Goal: Task Accomplishment & Management: Manage account settings

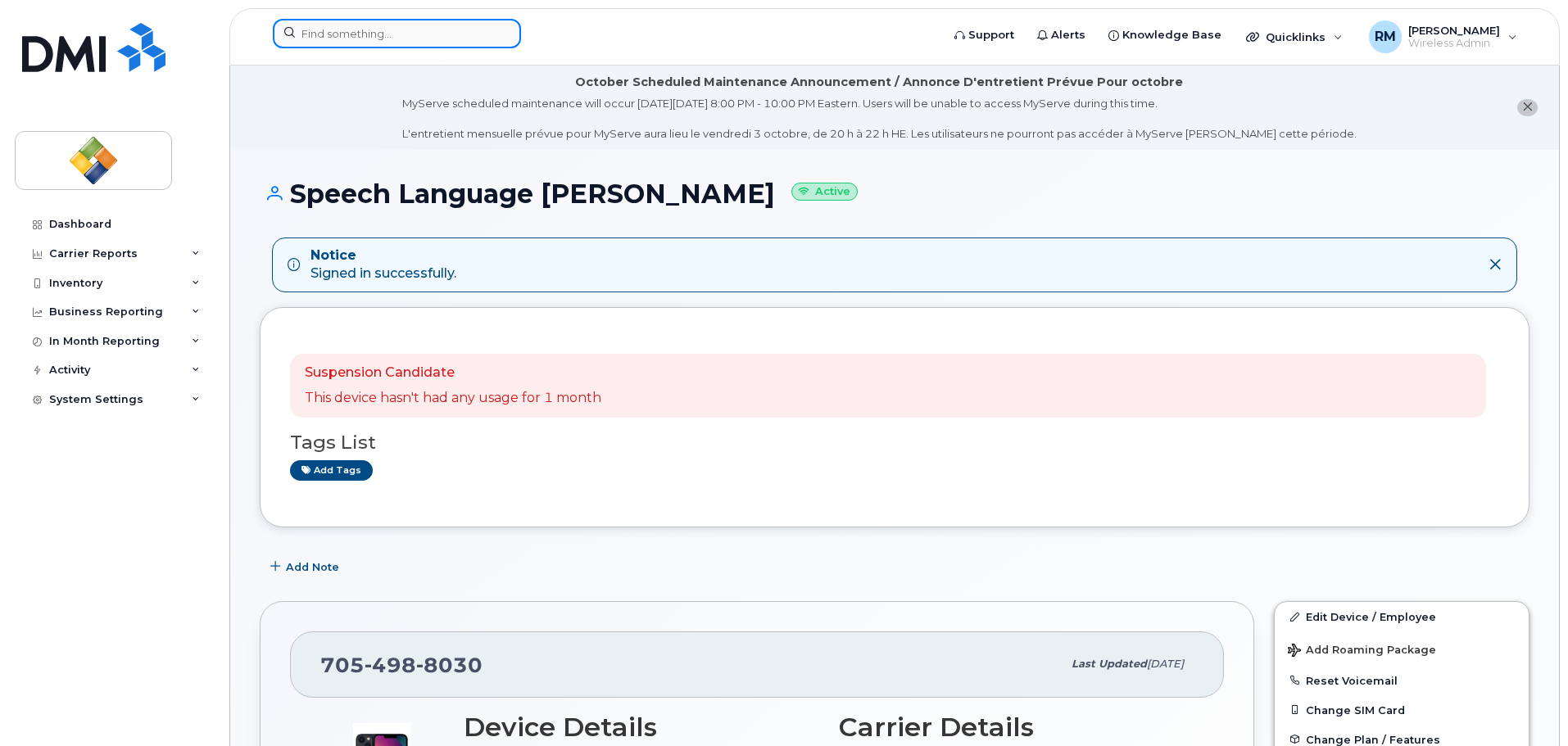
click at [320, 33] on input at bounding box center [397, 33] width 248 height 29
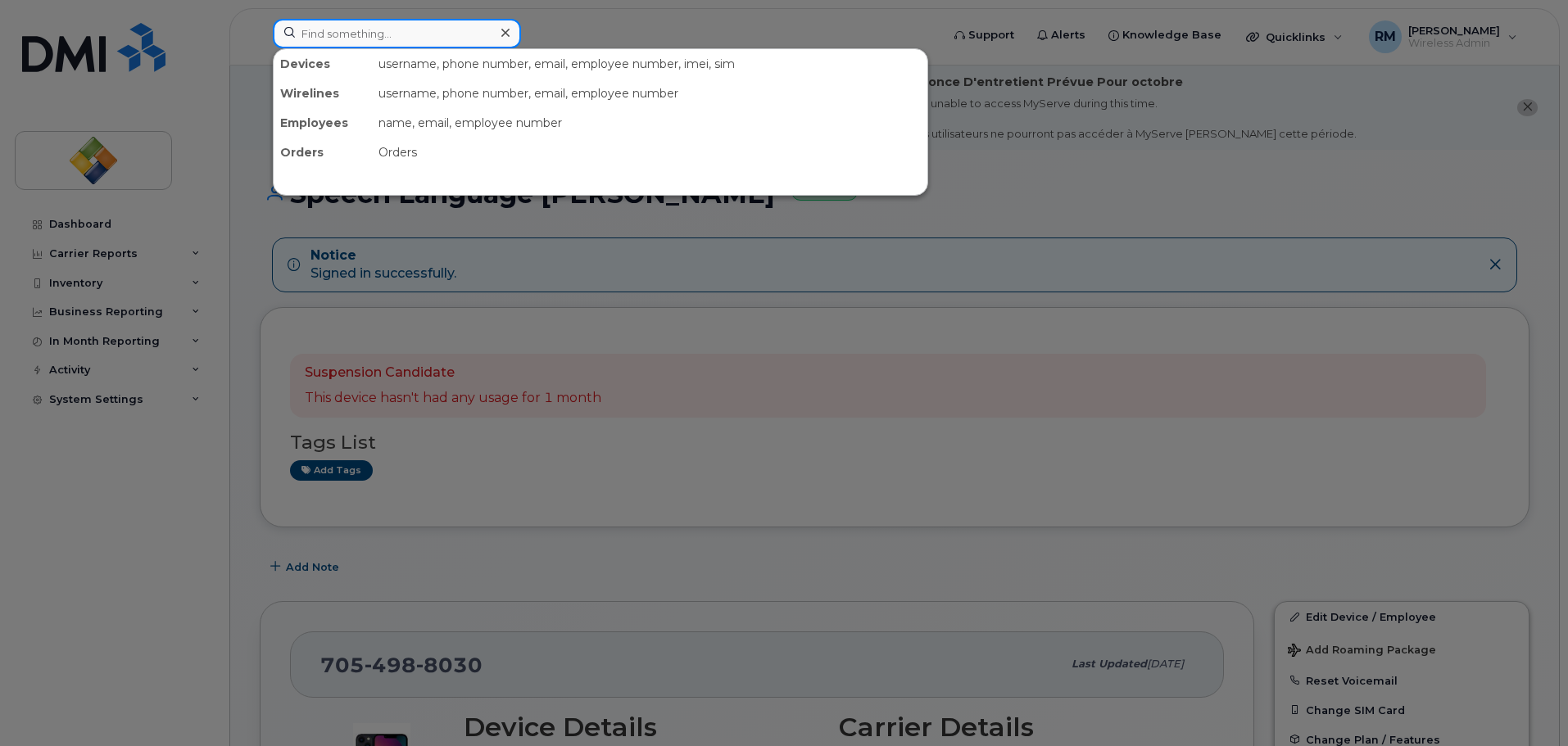
paste input "[PHONE_NUMBER]"
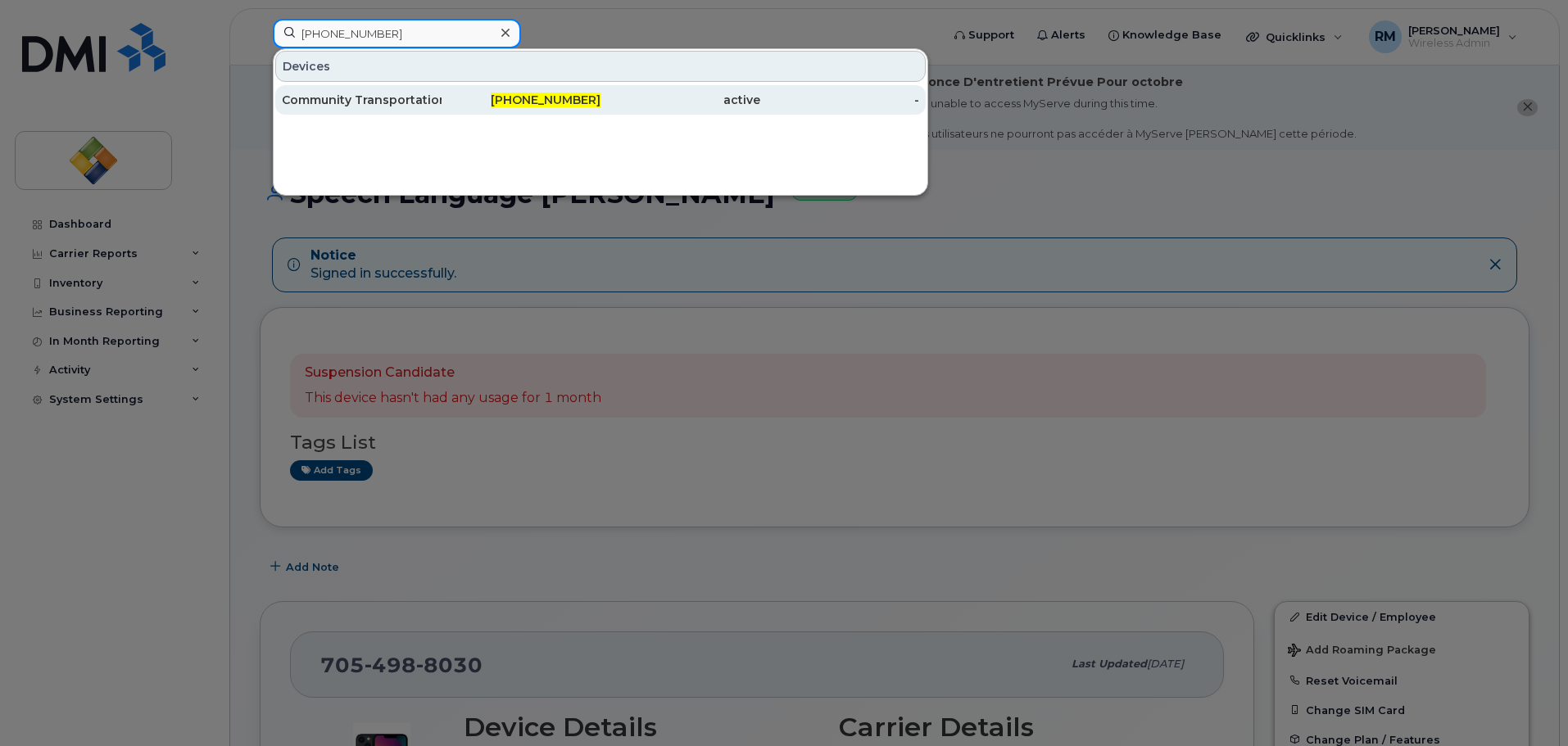
type input "[PHONE_NUMBER]"
click at [346, 102] on div "Community Transportation" at bounding box center [361, 99] width 160 height 16
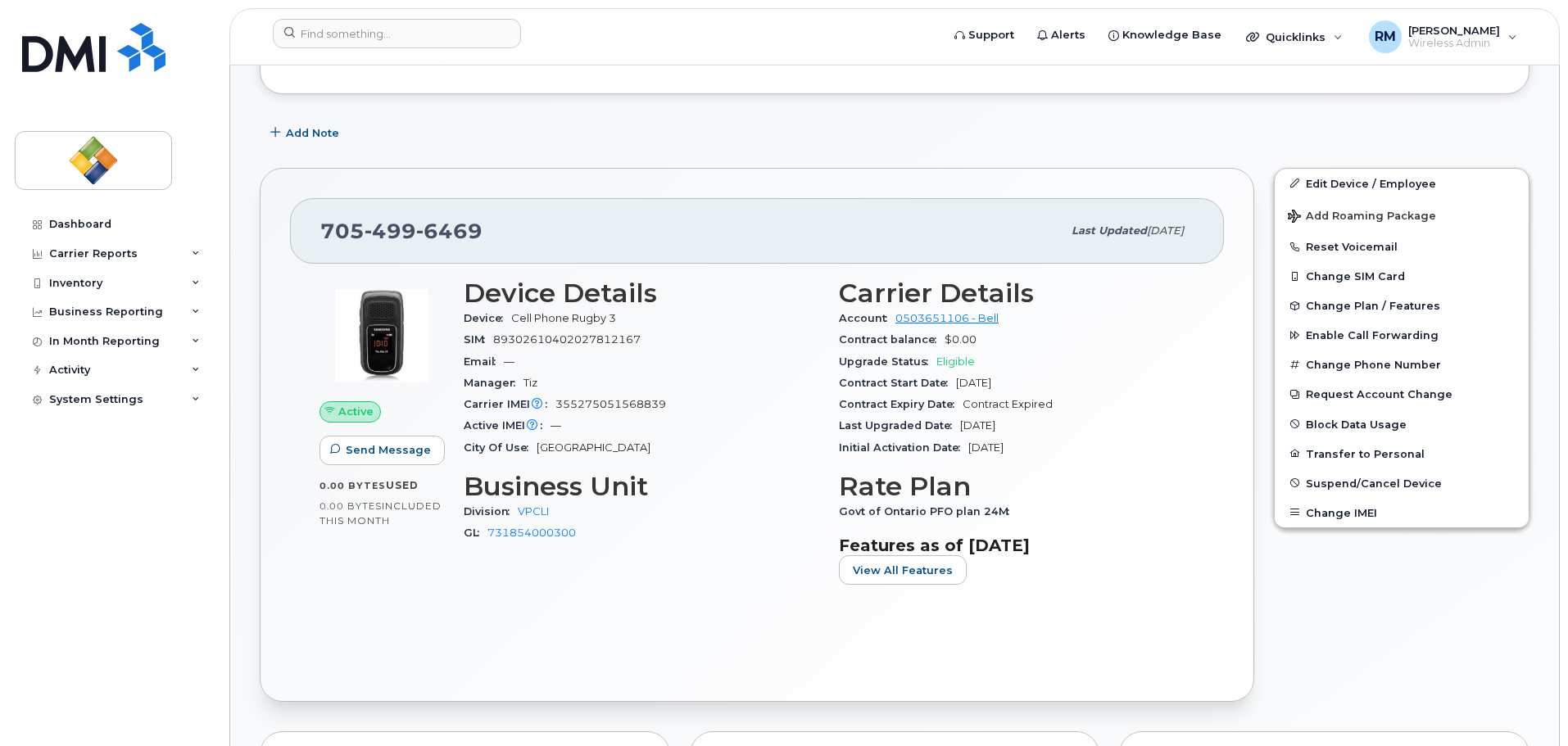
scroll to position [409, 0]
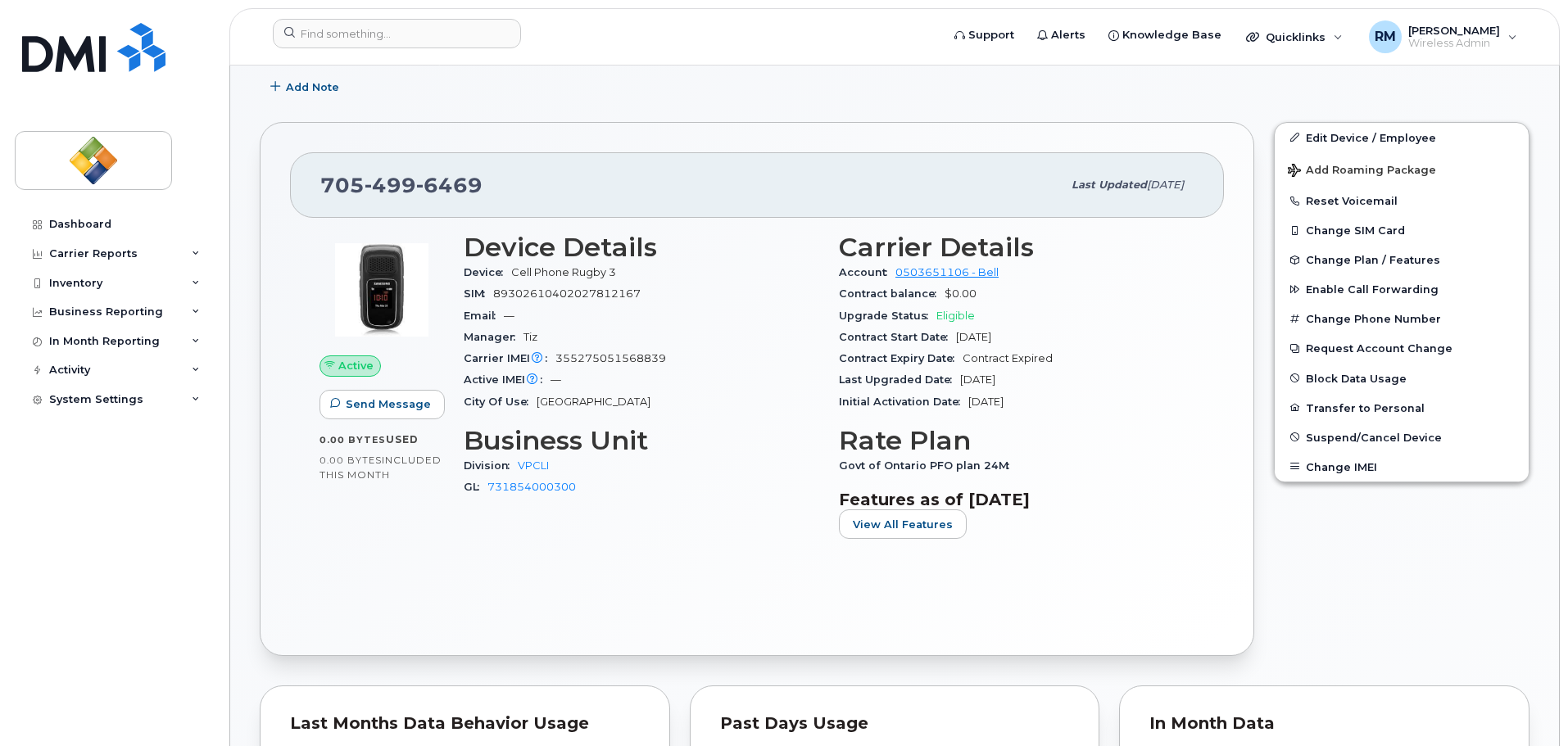
click at [692, 516] on div "Device Details Device Cell Phone Rugby 3 SIM [PHONE_NUMBER] Email — Manager Tiz…" at bounding box center [641, 392] width 375 height 339
click at [676, 93] on div "Add Note" at bounding box center [894, 87] width 1270 height 29
click at [664, 90] on div "Add Note" at bounding box center [894, 87] width 1270 height 29
drag, startPoint x: 1357, startPoint y: 137, endPoint x: 887, endPoint y: 271, distance: 488.7
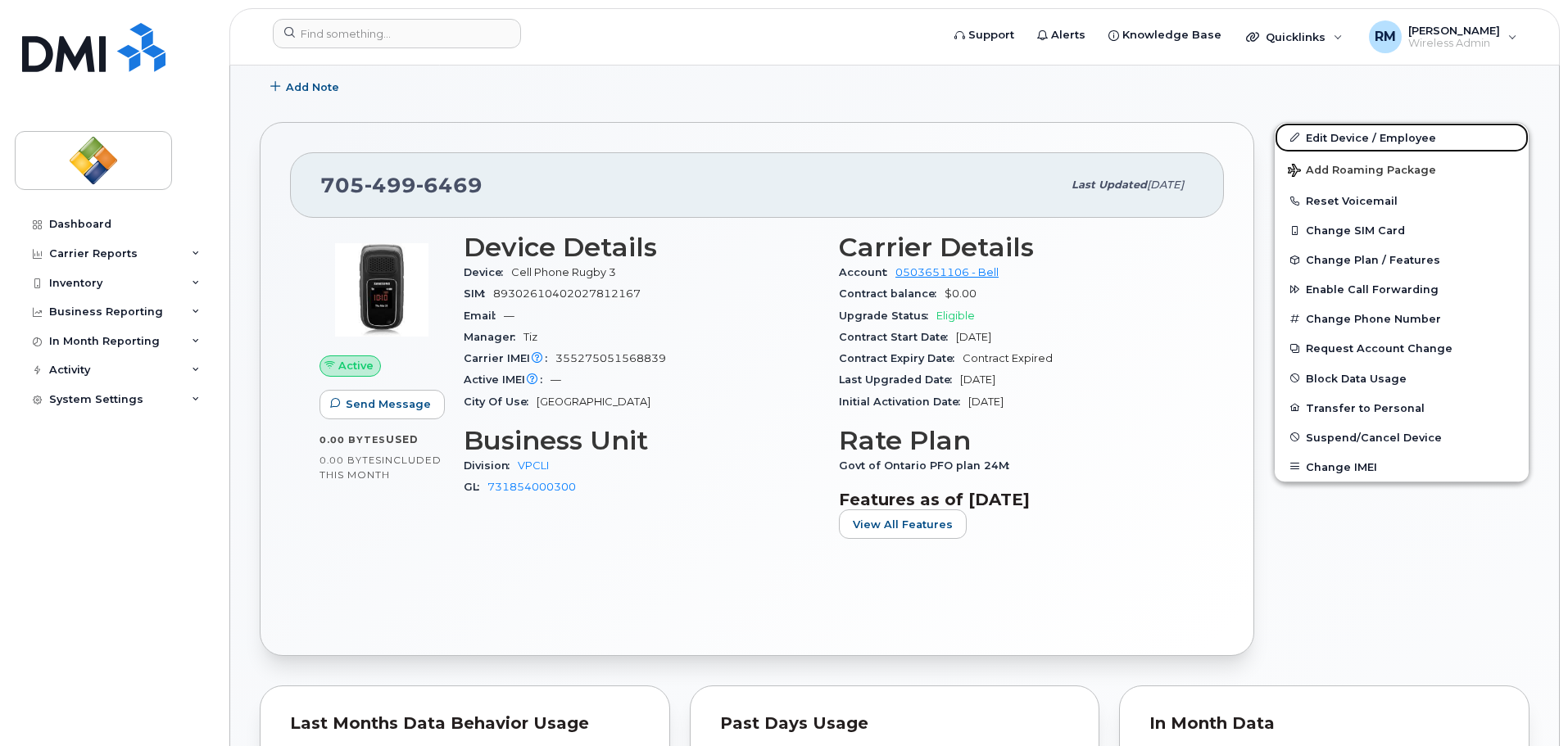
click at [1357, 137] on link "Edit Device / Employee" at bounding box center [1402, 137] width 254 height 29
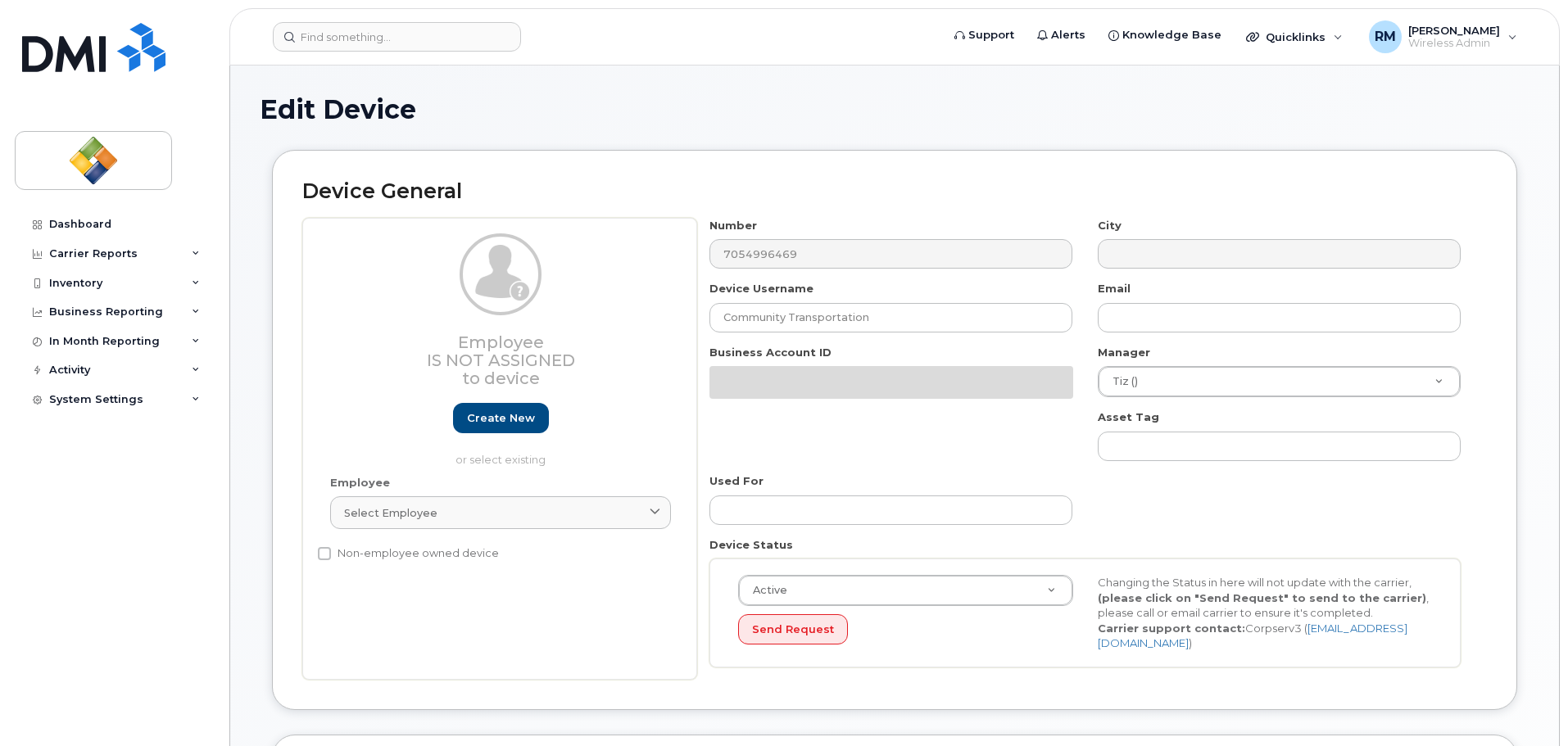
select select "4033418"
select select "4033433"
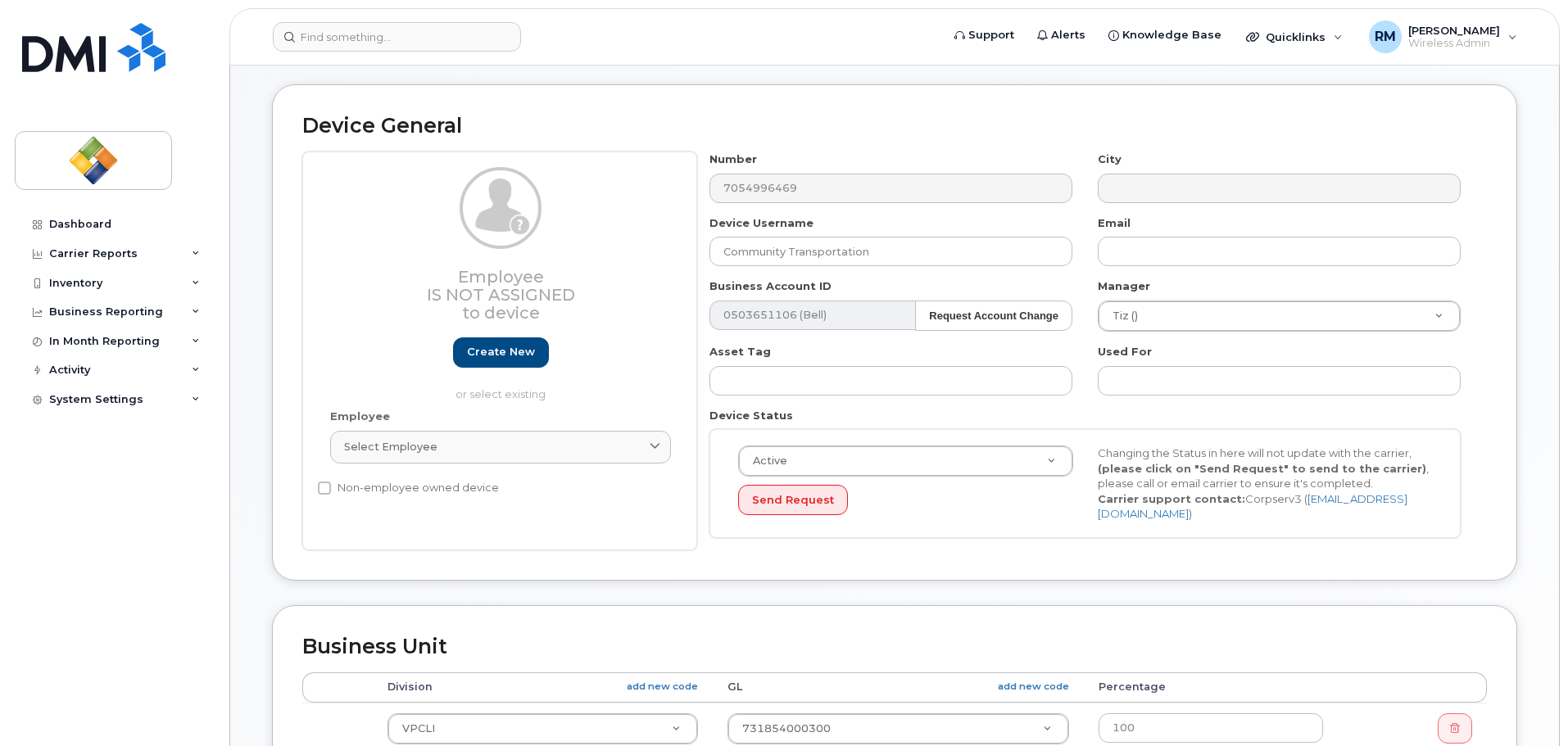
scroll to position [164, 0]
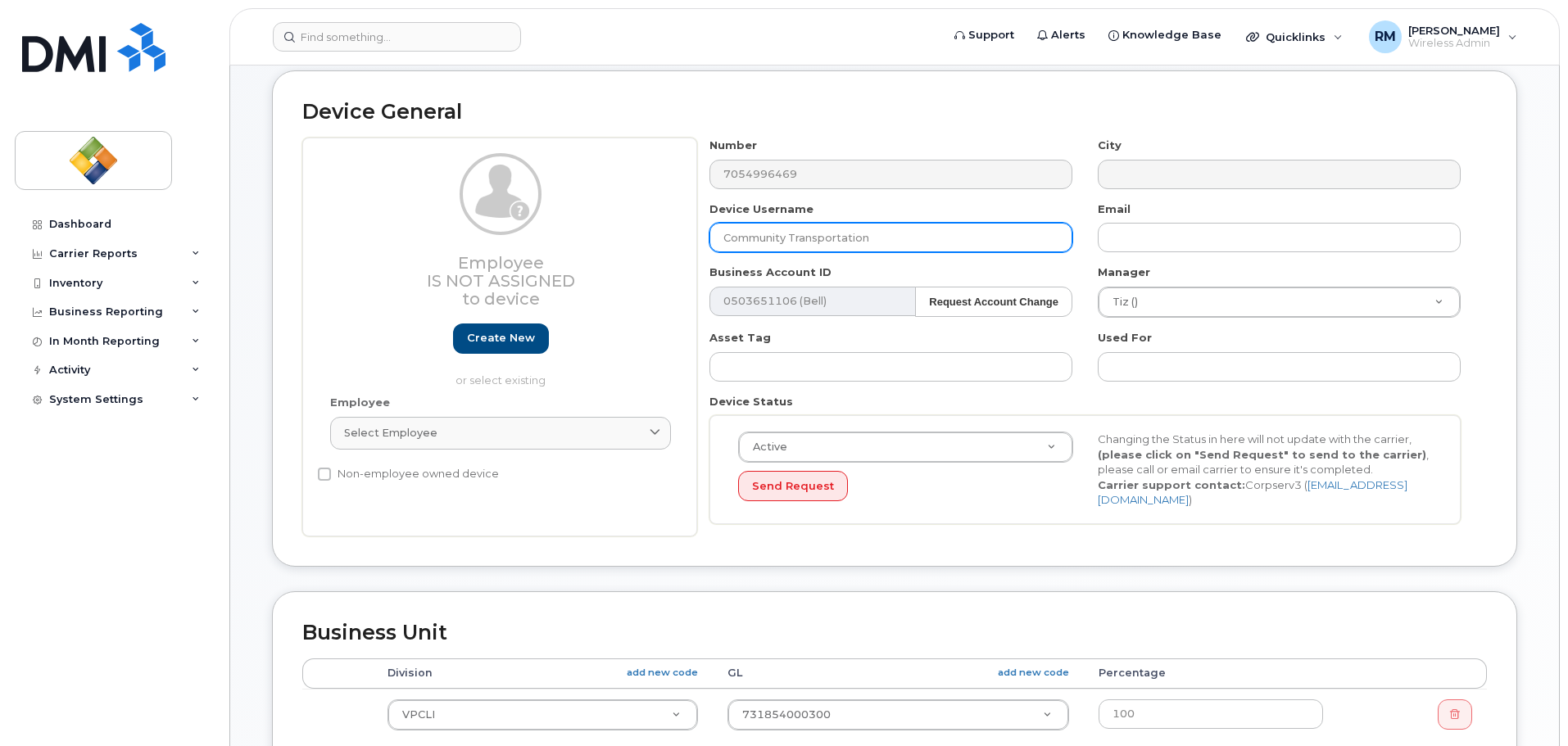
drag, startPoint x: 916, startPoint y: 242, endPoint x: 692, endPoint y: 239, distance: 224.0
click at [692, 239] on div "Employee Is not assigned to device Create new or select existing Employee Selec…" at bounding box center [894, 337] width 1184 height 399
click at [922, 603] on div "Business Unit Accounting Categories Rules Accounting categories percentages mus…" at bounding box center [895, 720] width 1245 height 257
